Goal: Task Accomplishment & Management: Manage account settings

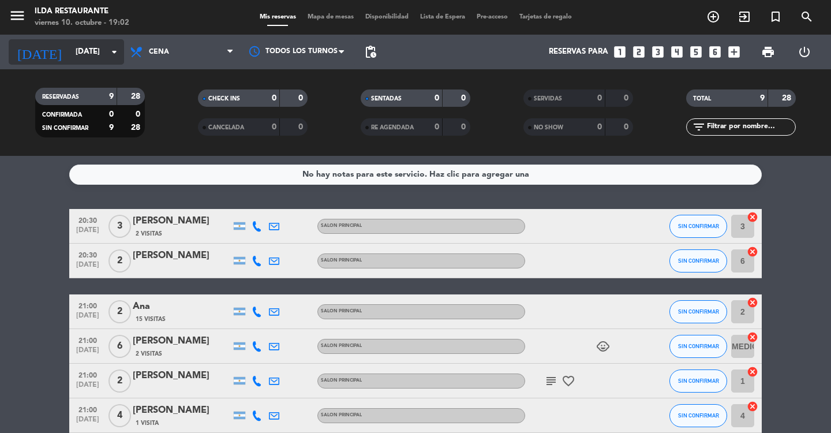
click at [70, 52] on input "[DATE]" at bounding box center [121, 52] width 102 height 21
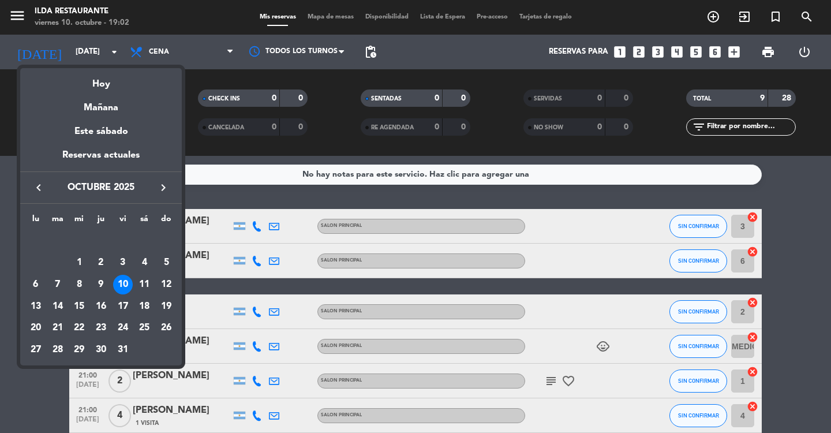
click at [331, 17] on div at bounding box center [415, 216] width 831 height 433
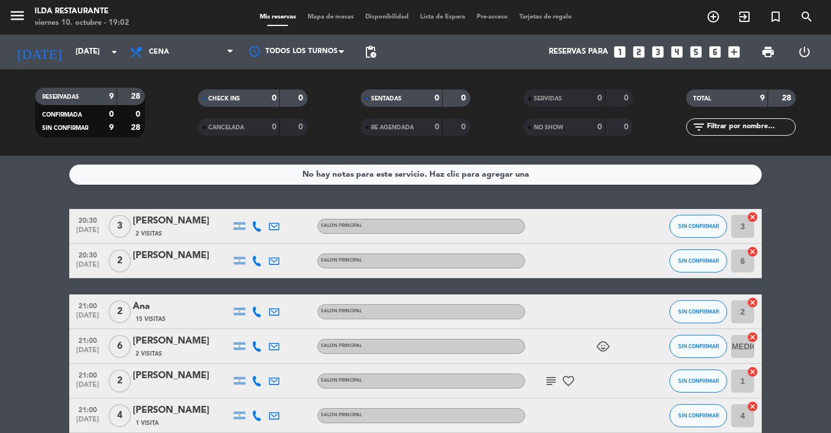
click at [343, 14] on span "Mapa de mesas" at bounding box center [331, 17] width 58 height 6
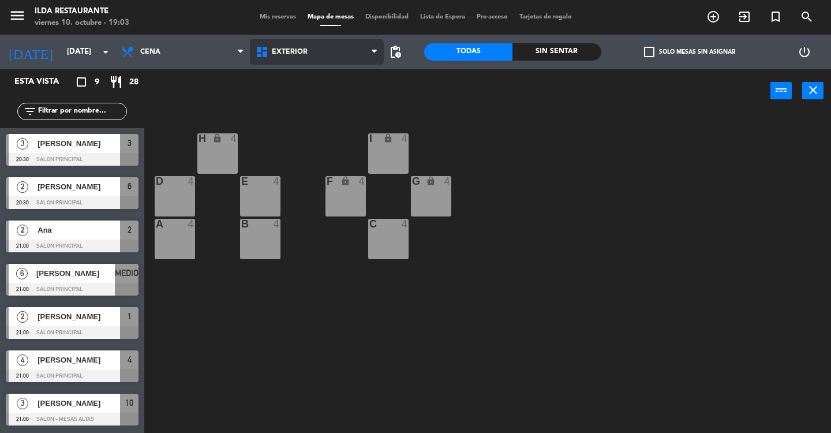
click at [272, 48] on span "EXTERIOR" at bounding box center [290, 52] width 36 height 8
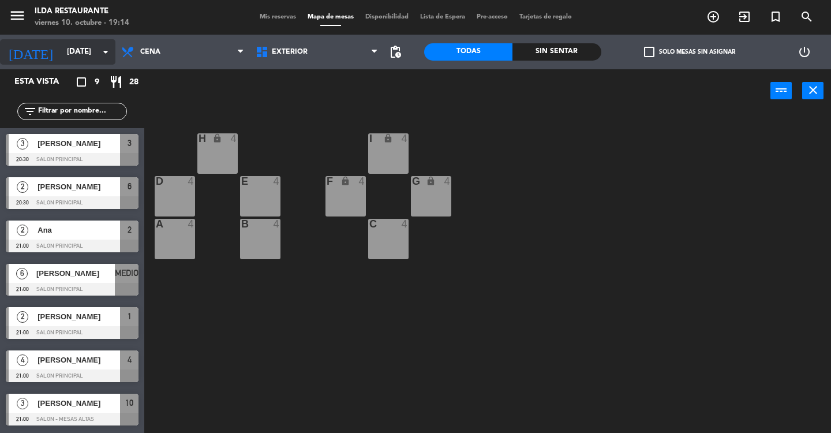
click at [63, 53] on input "[DATE]" at bounding box center [112, 52] width 102 height 21
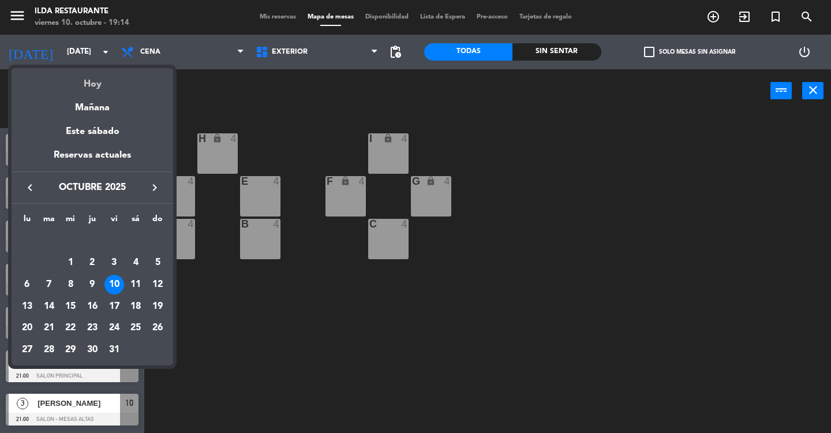
click at [87, 85] on div "Hoy" at bounding box center [93, 80] width 162 height 24
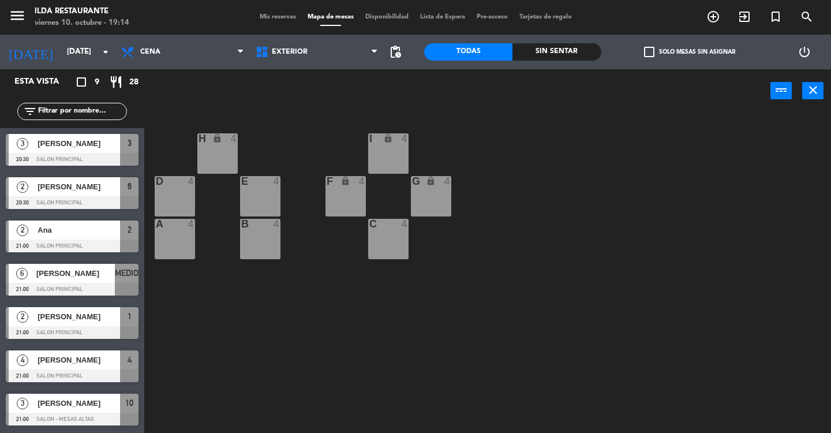
click at [270, 17] on span "Mis reservas" at bounding box center [278, 17] width 48 height 6
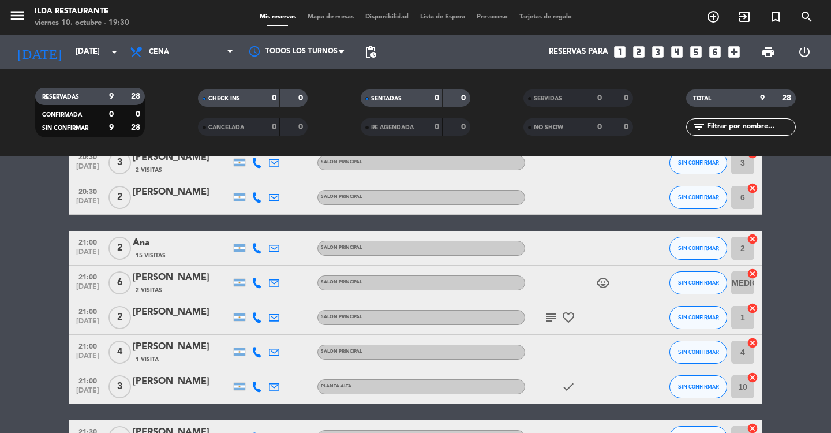
scroll to position [62, 0]
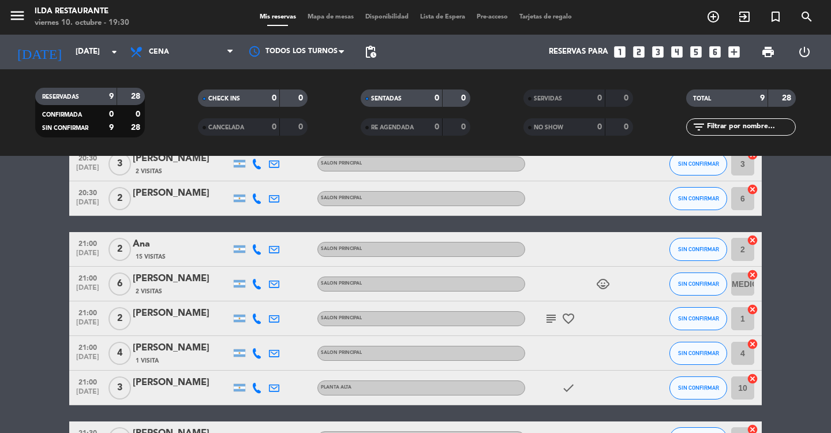
click at [597, 282] on icon "child_care" at bounding box center [603, 284] width 14 height 14
click at [564, 319] on icon "favorite_border" at bounding box center [568, 319] width 14 height 14
click at [550, 319] on icon "subject" at bounding box center [551, 319] width 14 height 14
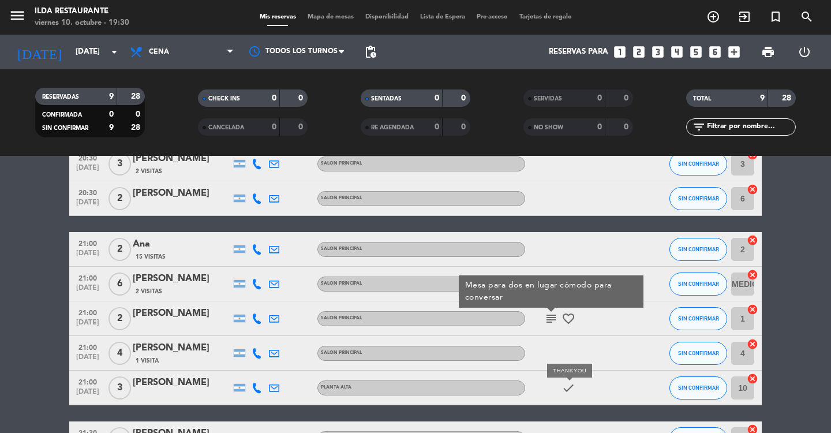
click at [561, 389] on icon "check" at bounding box center [568, 388] width 14 height 14
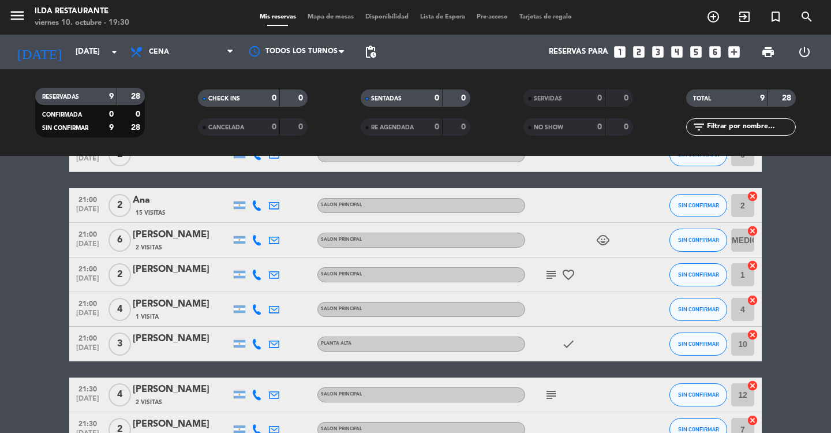
scroll to position [178, 0]
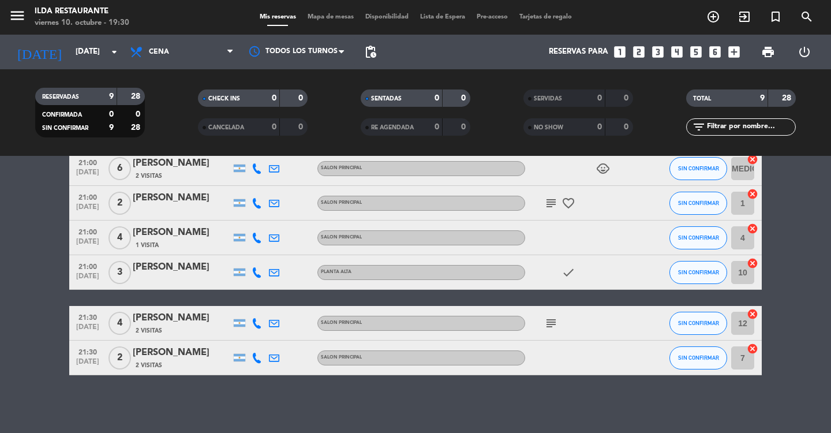
click at [544, 325] on icon "subject" at bounding box center [551, 323] width 14 height 14
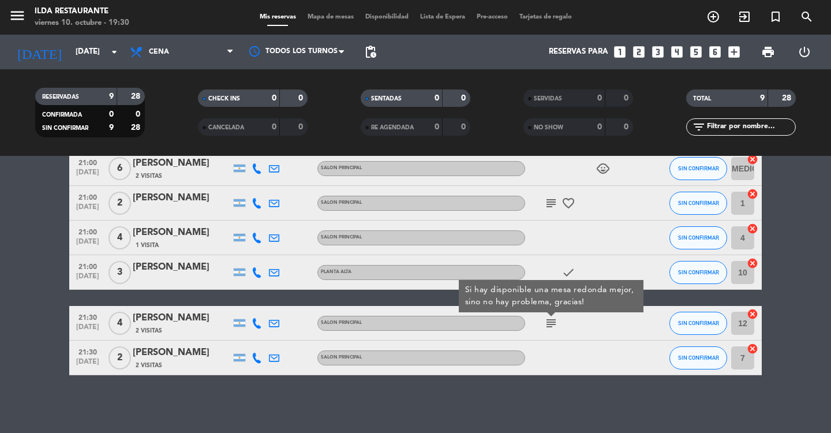
click at [657, 302] on div "20:30 [DATE] 3 [PERSON_NAME] 2 Visitas SALON PRINCIPAL SIN CONFIRMAR 3 cancel 2…" at bounding box center [415, 203] width 692 height 344
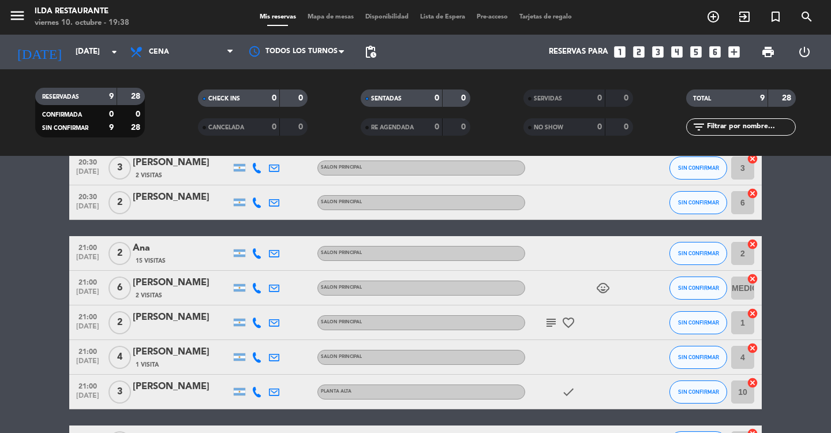
scroll to position [115, 0]
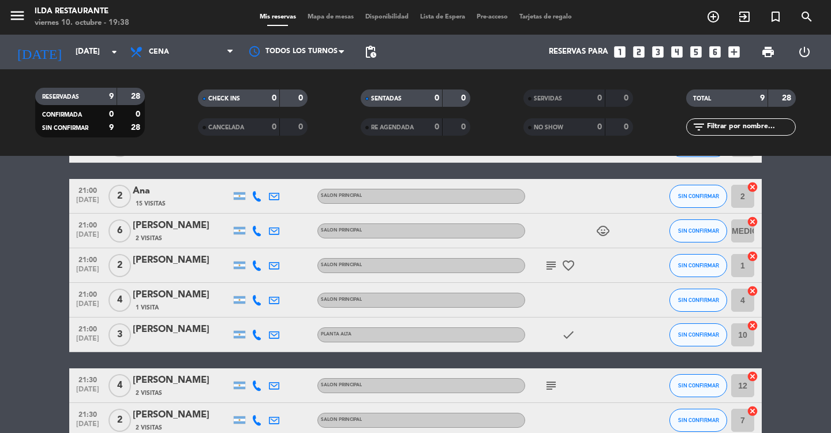
click at [0, 226] on bookings-row "20:30 [DATE] 3 [PERSON_NAME] 2 Visitas SALON PRINCIPAL SIN CONFIRMAR 3 cancel 2…" at bounding box center [415, 265] width 831 height 344
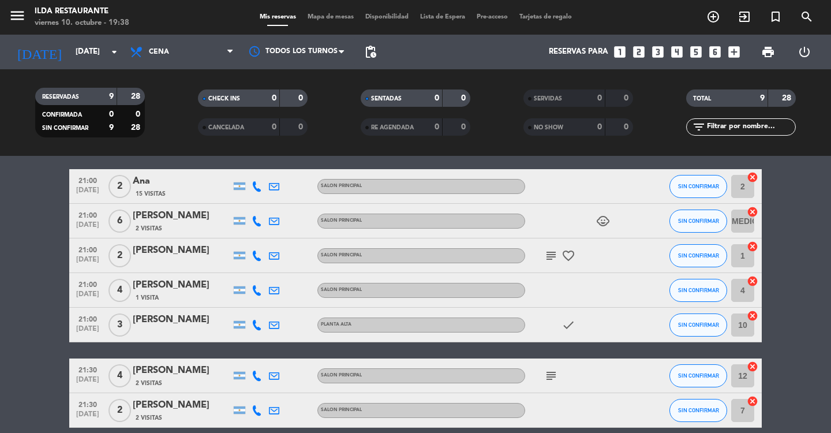
scroll to position [0, 0]
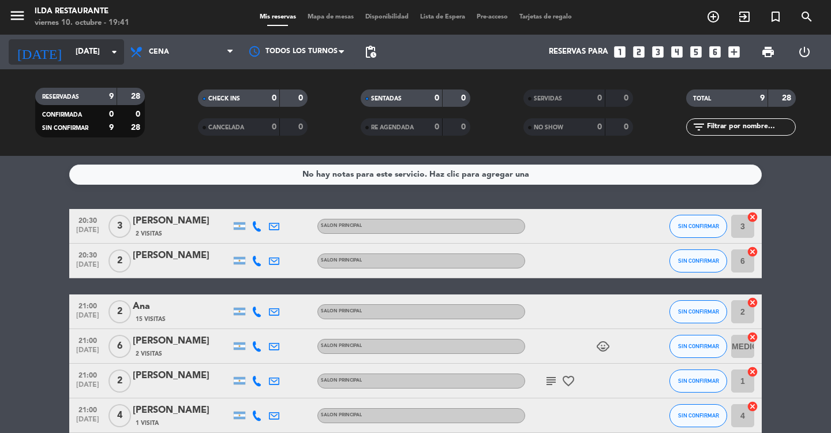
click at [112, 53] on icon "arrow_drop_down" at bounding box center [114, 52] width 14 height 14
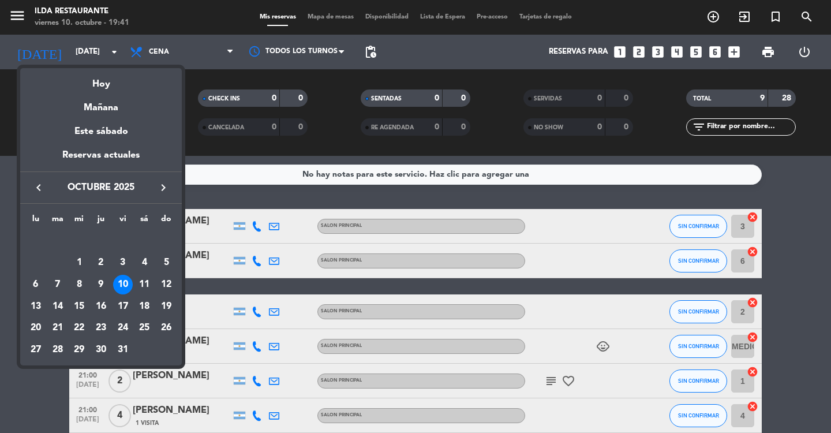
click at [145, 287] on div "11" at bounding box center [144, 285] width 20 height 20
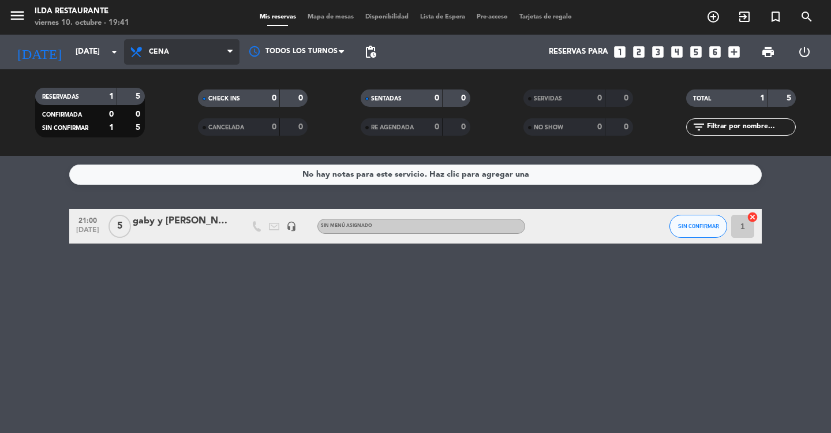
click at [235, 52] on span at bounding box center [233, 52] width 12 height 11
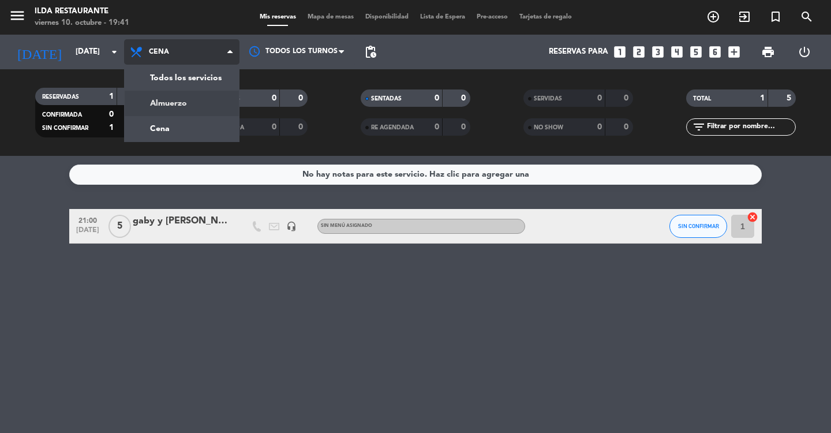
click at [188, 102] on div "menu [PERSON_NAME] restaurante [DATE] 10. octubre - 19:41 Mis reservas Mapa de …" at bounding box center [415, 78] width 831 height 156
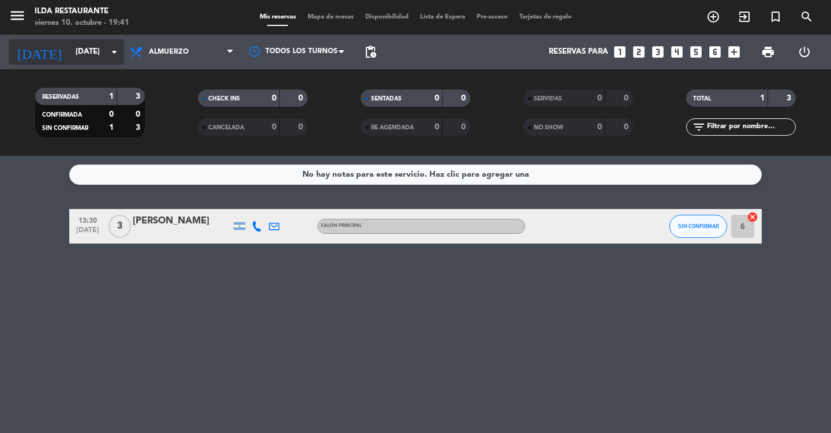
click at [115, 52] on icon "arrow_drop_down" at bounding box center [114, 52] width 14 height 14
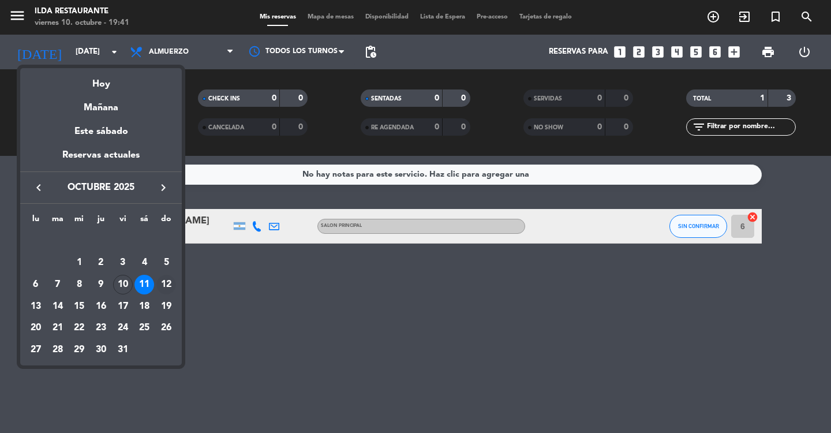
click at [167, 284] on div "12" at bounding box center [166, 285] width 20 height 20
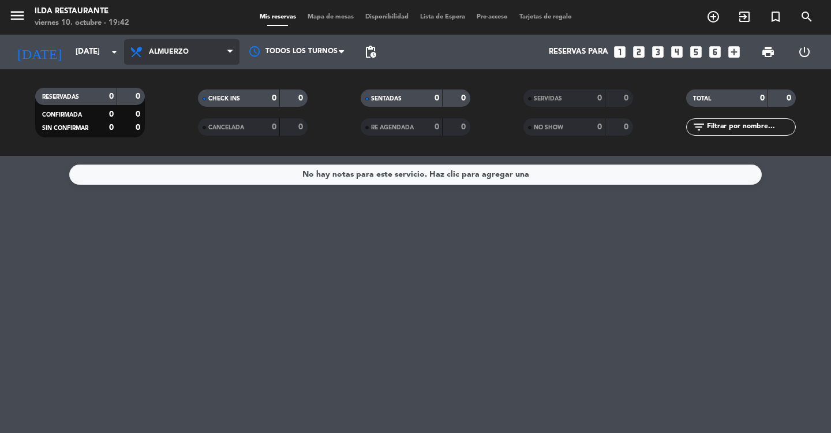
click at [222, 51] on span "Almuerzo" at bounding box center [181, 51] width 115 height 25
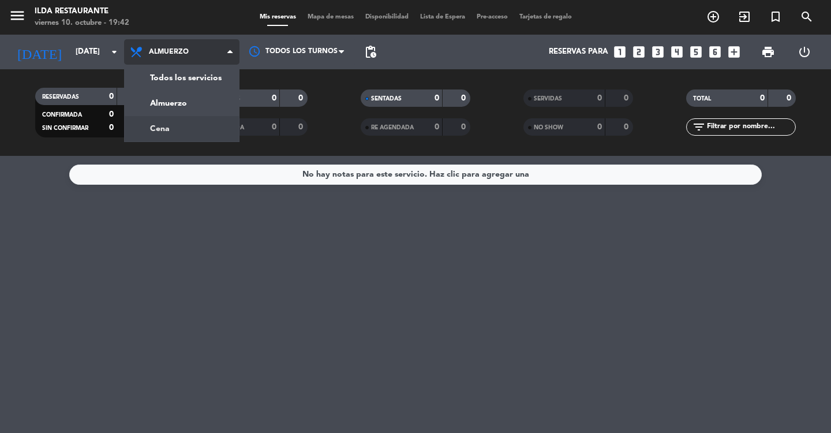
click at [152, 130] on div "menu [PERSON_NAME] restaurante [DATE] 10. octubre - 19:42 Mis reservas Mapa de …" at bounding box center [415, 78] width 831 height 156
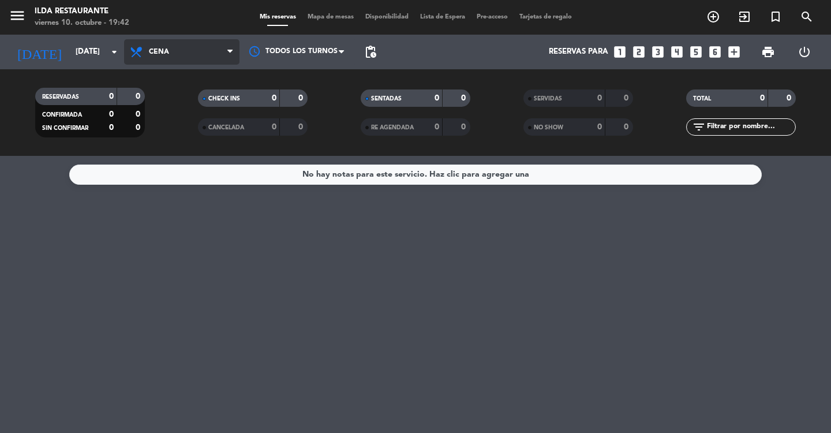
click at [230, 54] on icon at bounding box center [229, 51] width 5 height 9
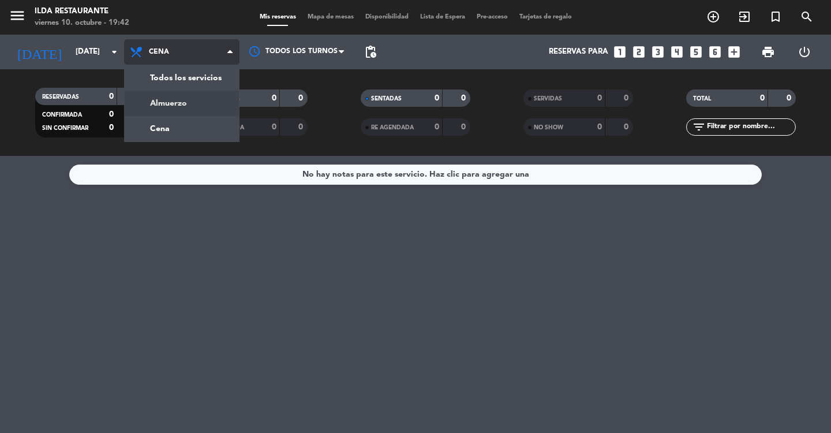
click at [163, 107] on div "menu [PERSON_NAME] restaurante [DATE] 10. octubre - 19:42 Mis reservas Mapa de …" at bounding box center [415, 78] width 831 height 156
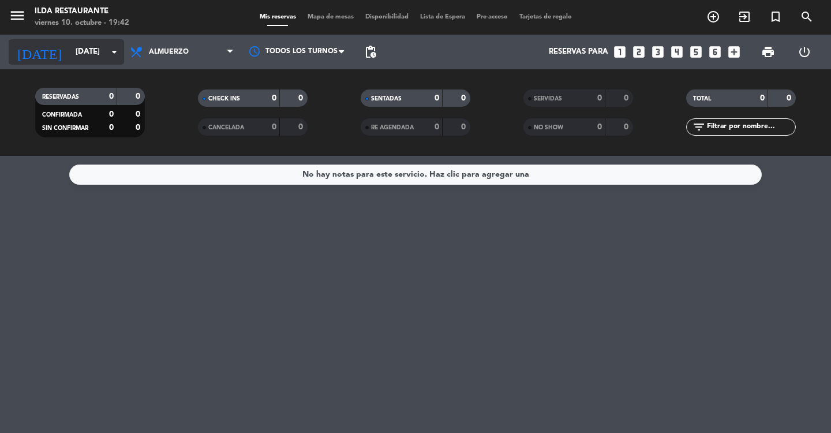
click at [117, 53] on icon "arrow_drop_down" at bounding box center [114, 52] width 14 height 14
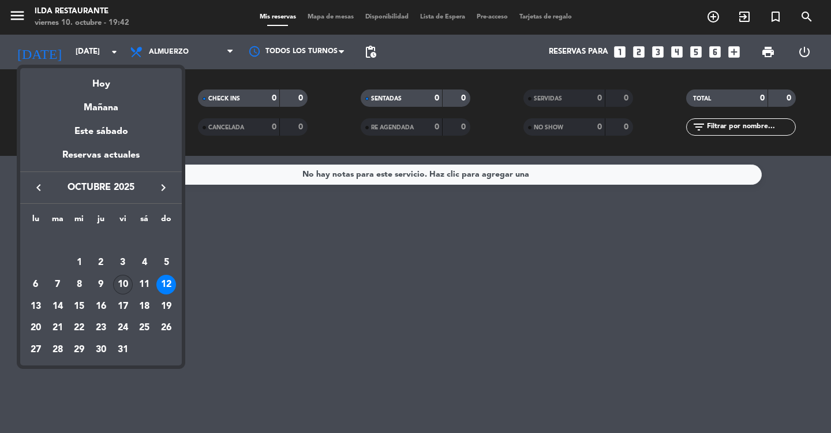
click at [121, 281] on div "10" at bounding box center [123, 285] width 20 height 20
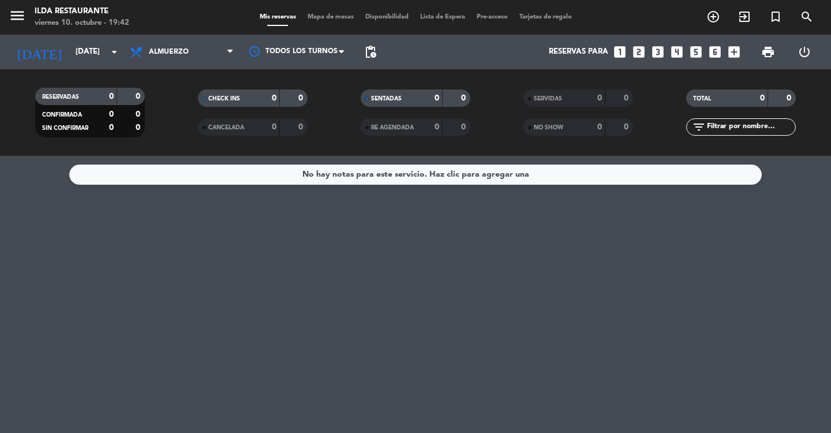
type input "[DATE]"
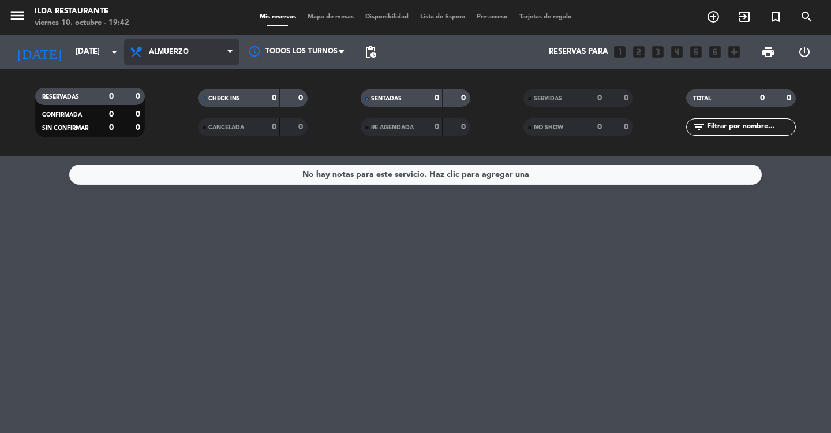
click at [231, 54] on icon at bounding box center [229, 51] width 5 height 9
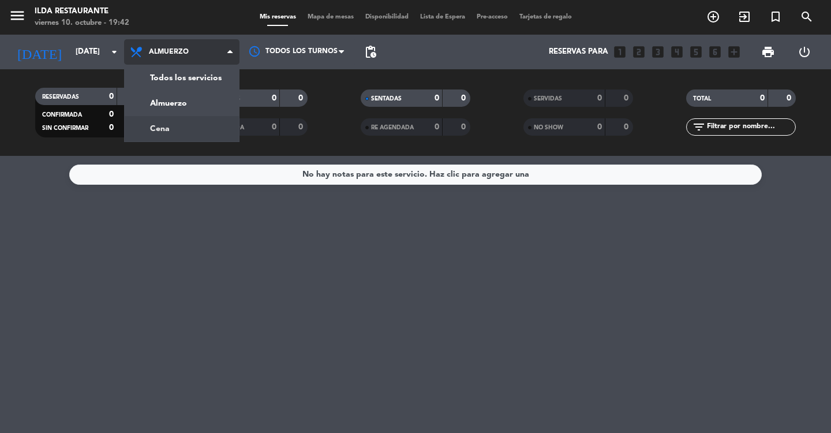
click at [145, 129] on div "menu [PERSON_NAME] restaurante [DATE] 10. octubre - 19:42 Mis reservas Mapa de …" at bounding box center [415, 78] width 831 height 156
